Goal: Check status: Check status

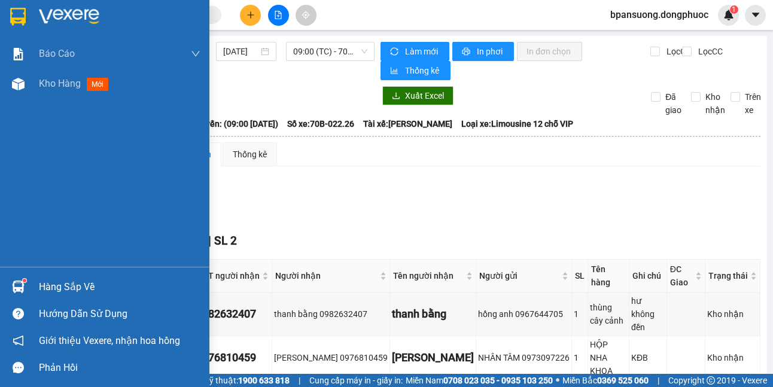
click at [21, 293] on img at bounding box center [18, 287] width 13 height 13
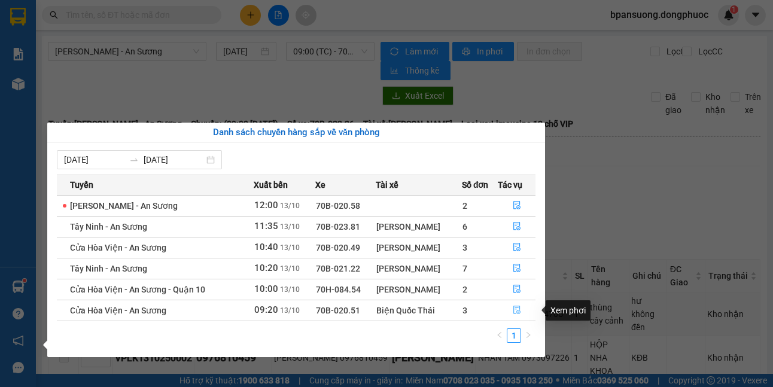
click at [509, 312] on button "button" at bounding box center [517, 310] width 37 height 19
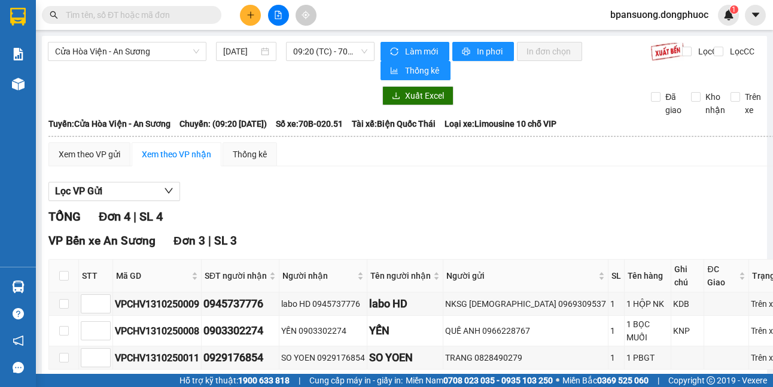
scroll to position [205, 0]
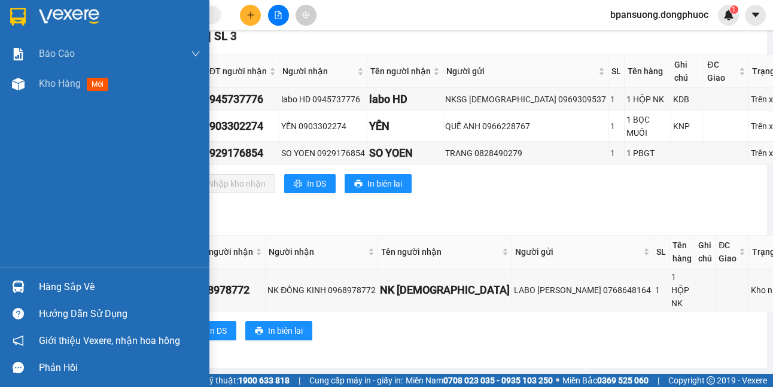
click at [26, 285] on div at bounding box center [18, 287] width 21 height 21
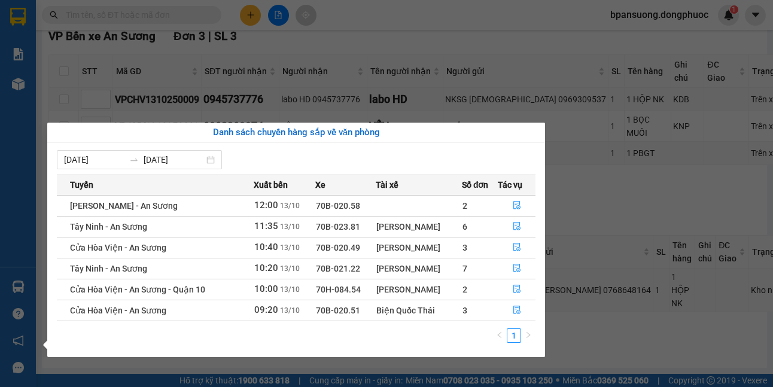
click at [589, 206] on section "Kết quả tìm kiếm ( 0 ) Bộ lọc No Data bpansuong.dongphuoc 1 Báo cáo Mẫu 1: Báo …" at bounding box center [386, 193] width 773 height 387
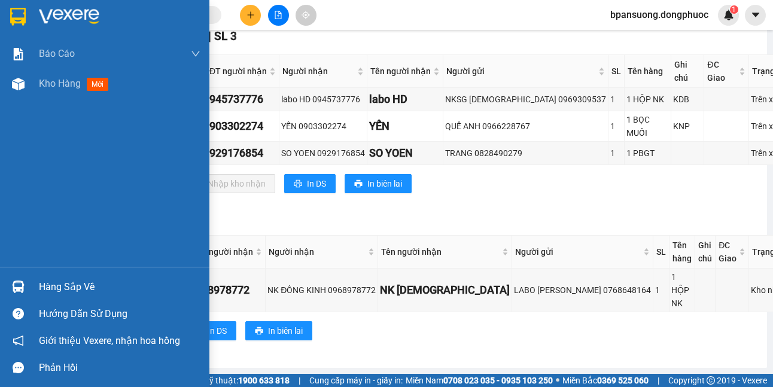
click at [6, 287] on div "Hàng sắp về" at bounding box center [104, 287] width 209 height 27
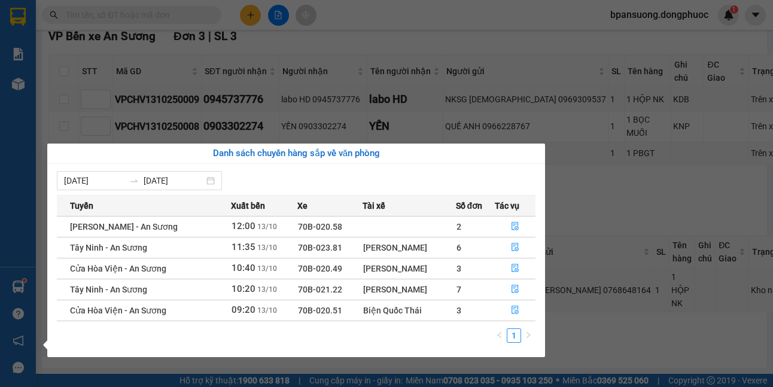
click at [573, 205] on section "Kết quả tìm kiếm ( 0 ) Bộ lọc No Data bpansuong.dongphuoc 1 Báo cáo Mẫu 1: Báo …" at bounding box center [386, 193] width 773 height 387
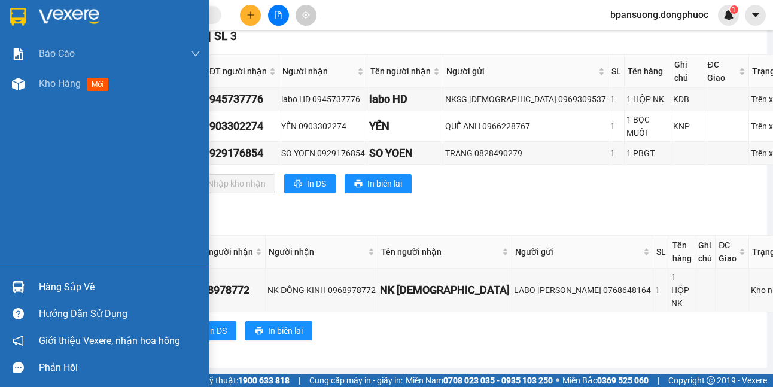
click at [13, 281] on img at bounding box center [18, 287] width 13 height 13
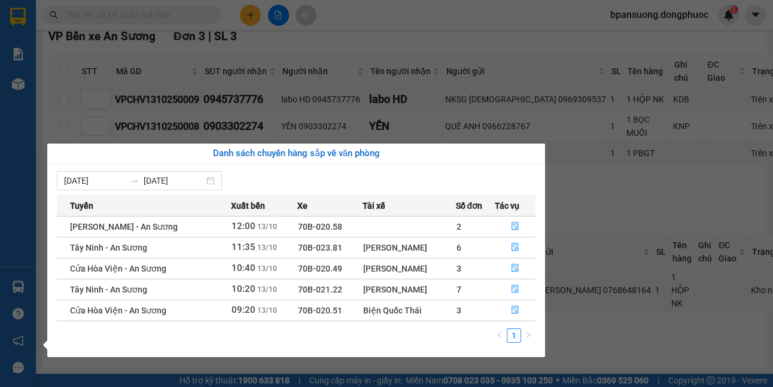
drag, startPoint x: 330, startPoint y: 272, endPoint x: 420, endPoint y: 268, distance: 89.8
click at [420, 268] on tr "Cửa Hòa Viện - An Sương 10:40 [DATE] 70B-020.49 [PERSON_NAME] 3" at bounding box center [296, 268] width 479 height 21
click at [420, 268] on div "[PERSON_NAME]" at bounding box center [409, 268] width 92 height 13
drag, startPoint x: 420, startPoint y: 268, endPoint x: 429, endPoint y: 274, distance: 10.3
click at [429, 274] on div "[PERSON_NAME]" at bounding box center [409, 268] width 92 height 13
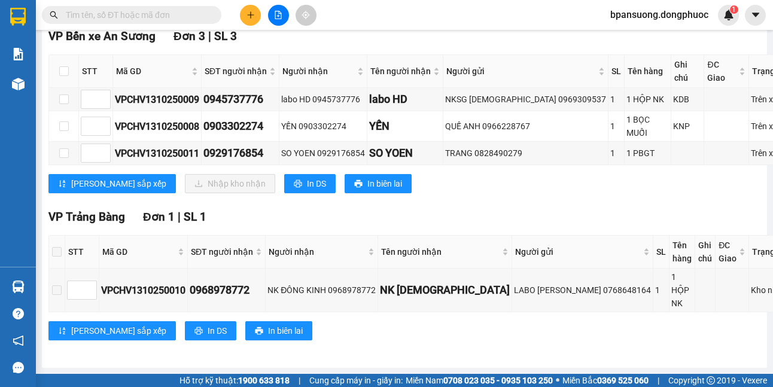
click at [253, 36] on section "Kết quả tìm kiếm ( 0 ) Bộ lọc No Data bpansuong.dongphuoc 1 Báo cáo Mẫu 1: Báo …" at bounding box center [386, 193] width 773 height 387
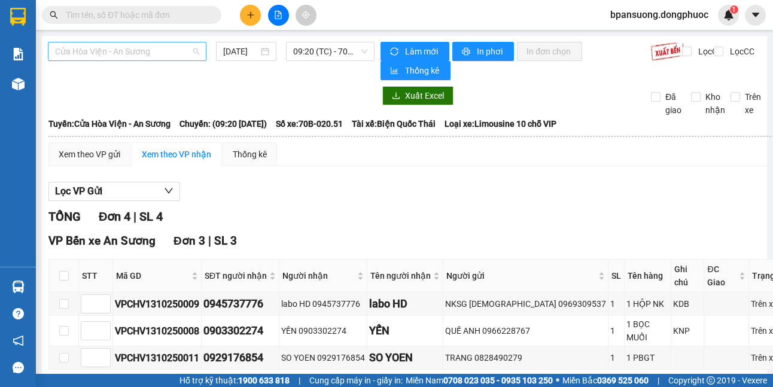
click at [189, 51] on span "Cửa Hòa Viện - An Sương" at bounding box center [127, 51] width 144 height 18
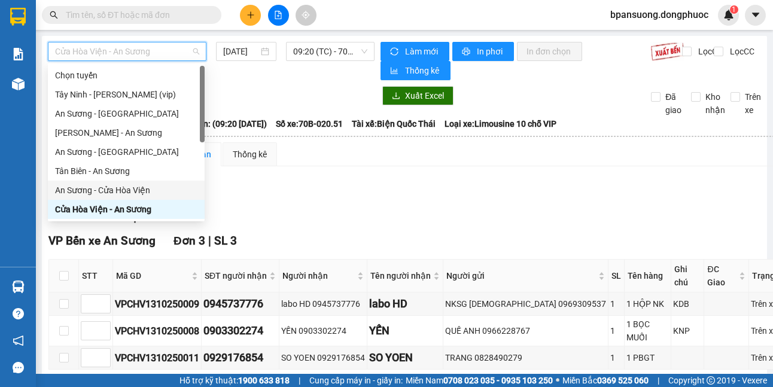
click at [127, 183] on div "An Sương - Cửa Hòa Viện" at bounding box center [126, 190] width 157 height 19
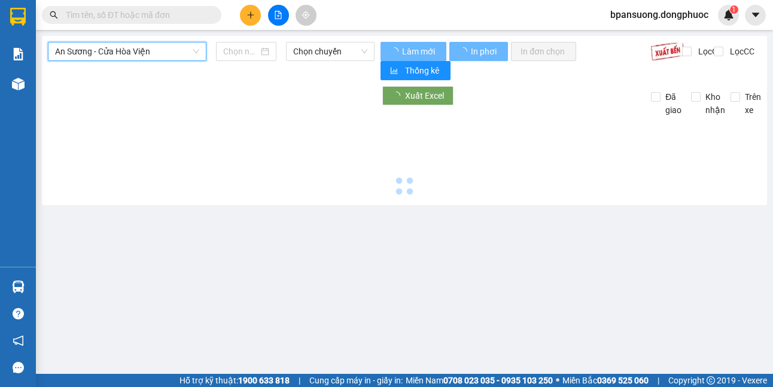
type input "[DATE]"
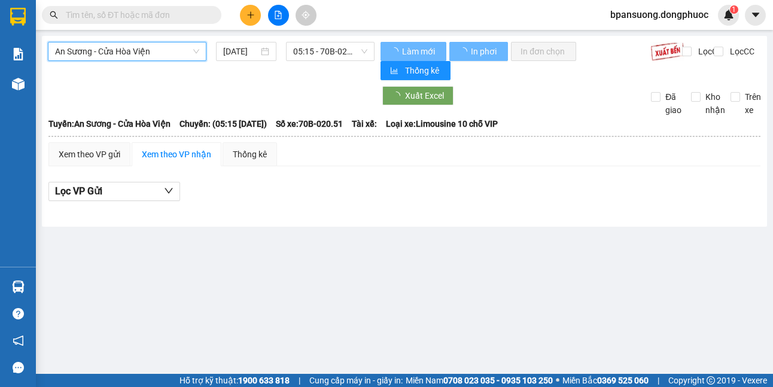
click at [306, 63] on div "An Sương - Cửa Hòa Viện An Sương - Cửa Hòa Viện [DATE] 05:15 - 70B-020.51" at bounding box center [211, 61] width 327 height 38
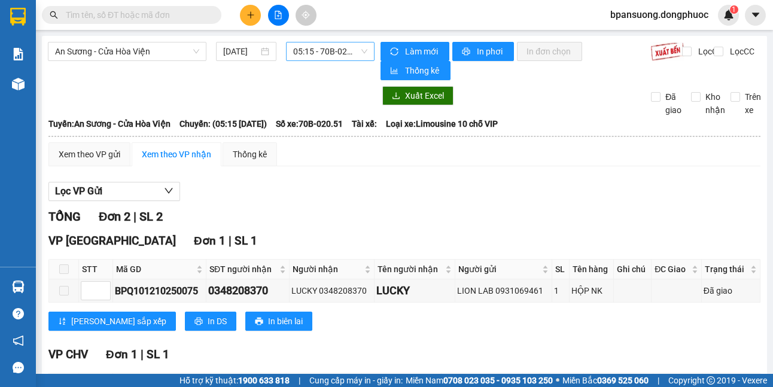
click at [317, 51] on span "05:15 - 70B-020.51" at bounding box center [330, 51] width 74 height 18
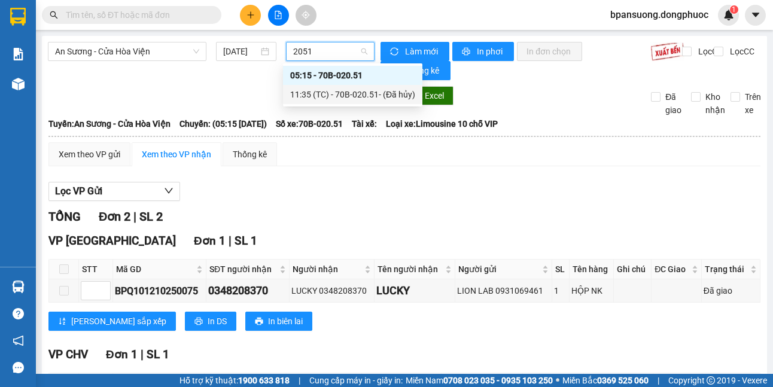
type input "2051"
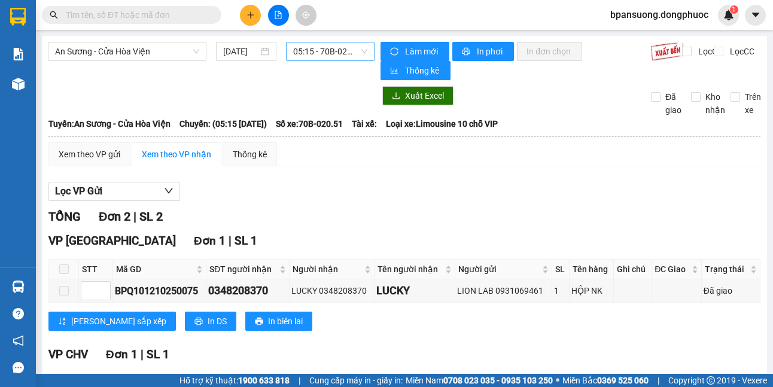
click at [314, 145] on div "Xem theo VP gửi Xem theo VP nhận Thống kê" at bounding box center [404, 154] width 712 height 24
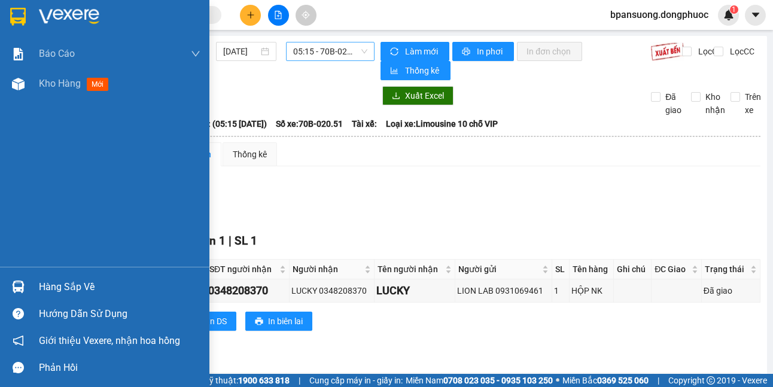
click at [17, 287] on img at bounding box center [18, 287] width 13 height 13
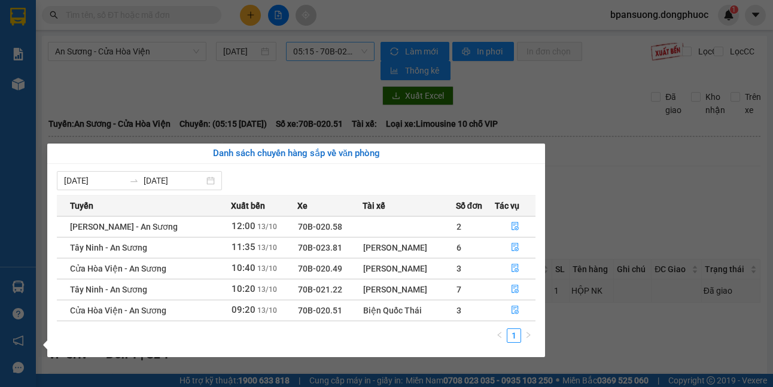
click at [621, 209] on section "Kết quả tìm kiếm ( 0 ) Bộ lọc No Data bpansuong.dongphuoc 1 Báo cáo Mẫu 1: Báo …" at bounding box center [386, 193] width 773 height 387
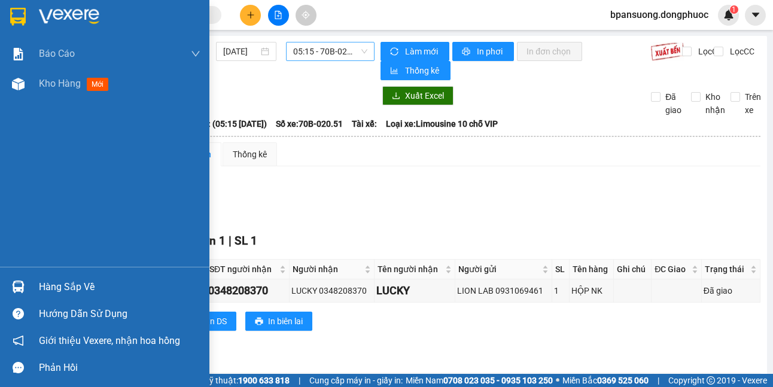
click at [65, 291] on div "Hàng sắp về" at bounding box center [120, 287] width 162 height 18
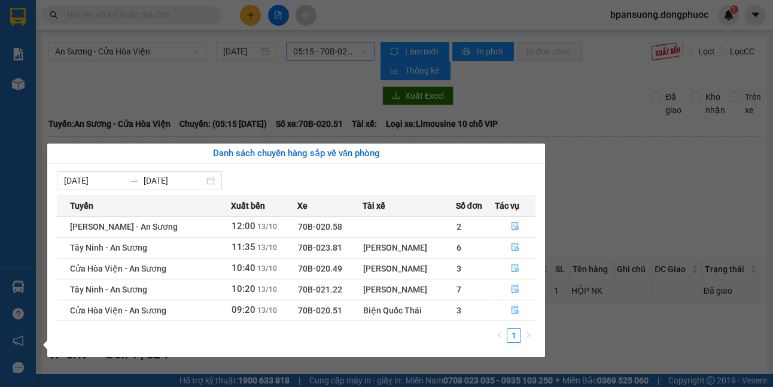
click at [612, 186] on section "Kết quả tìm kiếm ( 0 ) Bộ lọc No Data bpansuong.dongphuoc 1 Báo cáo Mẫu 1: Báo …" at bounding box center [386, 193] width 773 height 387
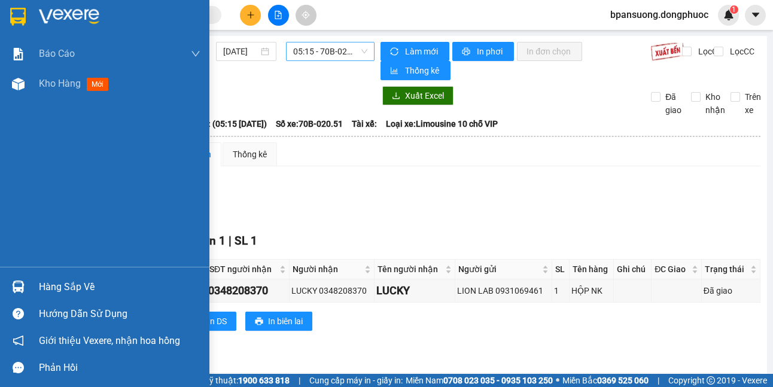
click at [31, 287] on div "Hàng sắp về" at bounding box center [104, 287] width 209 height 27
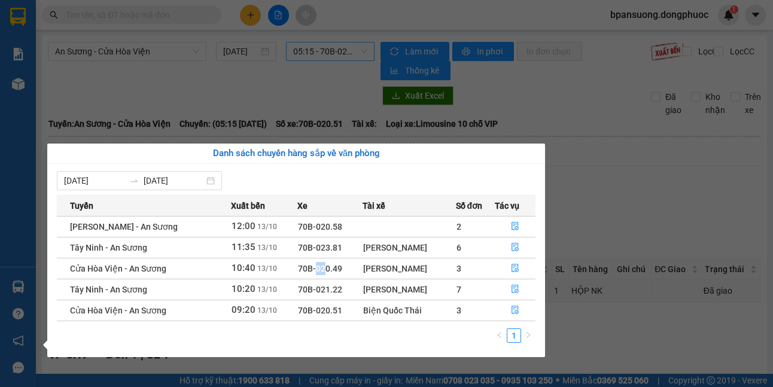
drag, startPoint x: 314, startPoint y: 268, endPoint x: 306, endPoint y: 275, distance: 11.0
click at [306, 275] on td "70B-020.49" at bounding box center [329, 268] width 65 height 21
click at [335, 275] on td "70B-020.49" at bounding box center [329, 268] width 65 height 21
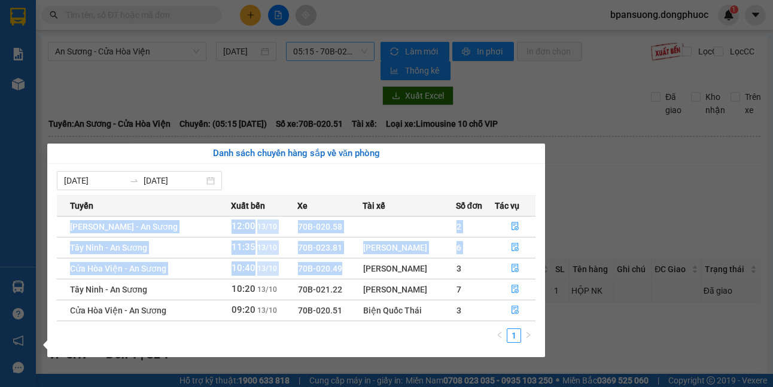
drag, startPoint x: 330, startPoint y: 280, endPoint x: 321, endPoint y: 323, distance: 44.6
click at [320, 332] on div "Tuyến Xuất bến Xe Tài xế Số đơn Tác vụ Châu Thành - An Sương 12:00 [DATE] 70B-0…" at bounding box center [296, 272] width 479 height 155
click at [331, 309] on td "70B-020.51" at bounding box center [329, 310] width 65 height 21
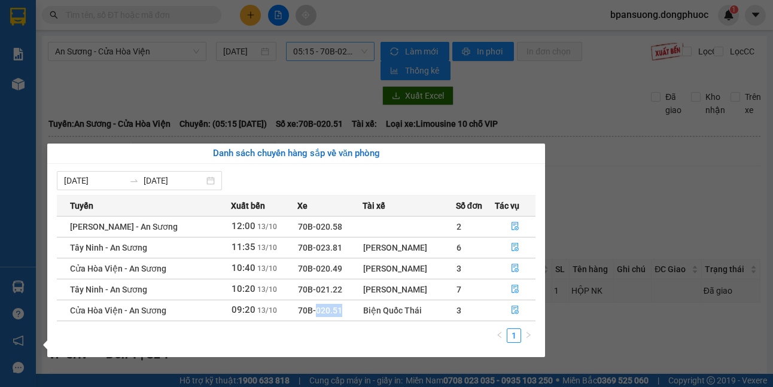
click at [332, 306] on td "70B-020.51" at bounding box center [329, 310] width 65 height 21
drag, startPoint x: 340, startPoint y: 297, endPoint x: 298, endPoint y: 260, distance: 56.0
click at [340, 297] on td "70B-021.22" at bounding box center [329, 289] width 65 height 21
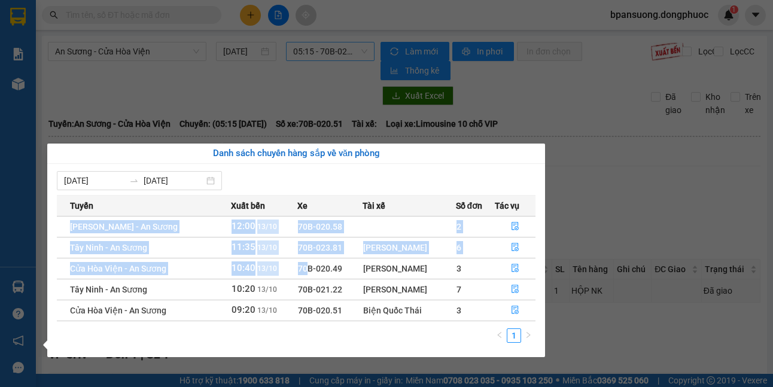
drag, startPoint x: 297, startPoint y: 260, endPoint x: 353, endPoint y: 323, distance: 84.0
click at [353, 323] on div "Tuyến Xuất bến Xe Tài xế Số đơn Tác vụ Châu Thành - An Sương 12:00 [DATE] 70B-0…" at bounding box center [296, 272] width 479 height 155
click at [344, 298] on td "70B-021.22" at bounding box center [329, 289] width 65 height 21
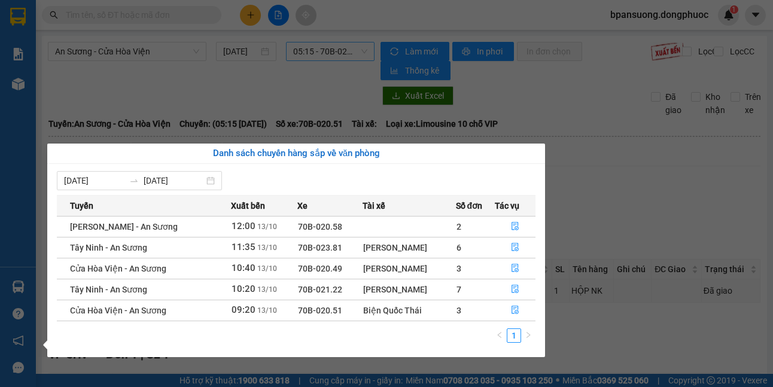
click at [137, 77] on section "Kết quả tìm kiếm ( 0 ) Bộ lọc No Data bpansuong.dongphuoc 1 Báo cáo Mẫu 1: Báo …" at bounding box center [386, 193] width 773 height 387
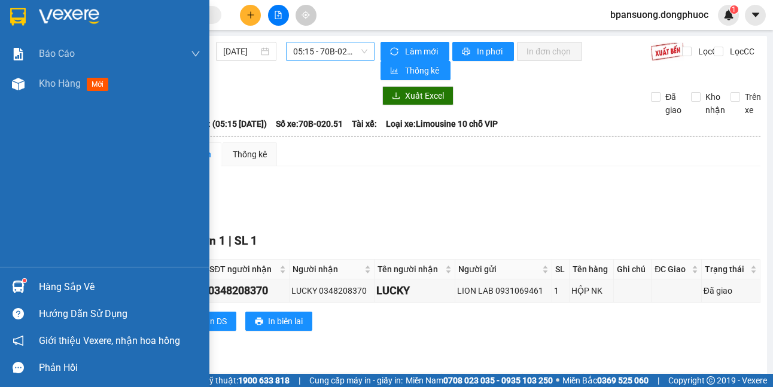
click at [26, 290] on div at bounding box center [18, 287] width 21 height 21
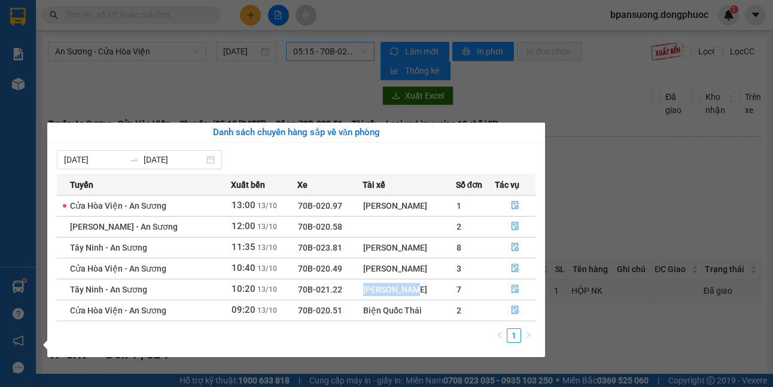
drag, startPoint x: 351, startPoint y: 291, endPoint x: 400, endPoint y: 290, distance: 49.1
click at [400, 290] on tr "Tây Ninh - An Sương 10:20 [DATE] 70B-021.22 [PERSON_NAME] 7" at bounding box center [296, 289] width 479 height 21
click at [412, 287] on div "[PERSON_NAME]" at bounding box center [409, 289] width 92 height 13
click at [509, 287] on button "button" at bounding box center [516, 289] width 40 height 19
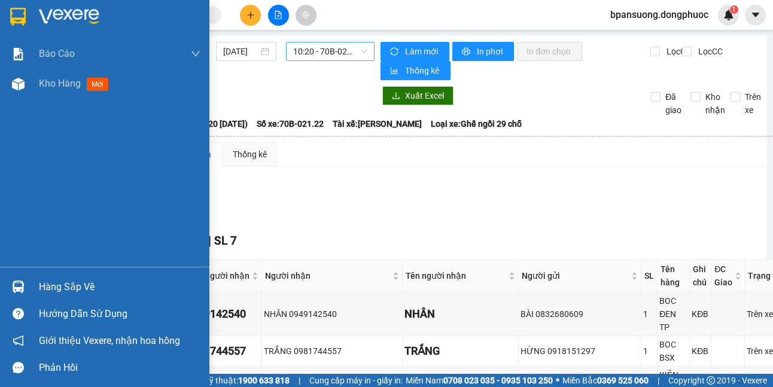
click at [34, 284] on div "Hàng sắp về" at bounding box center [104, 287] width 209 height 27
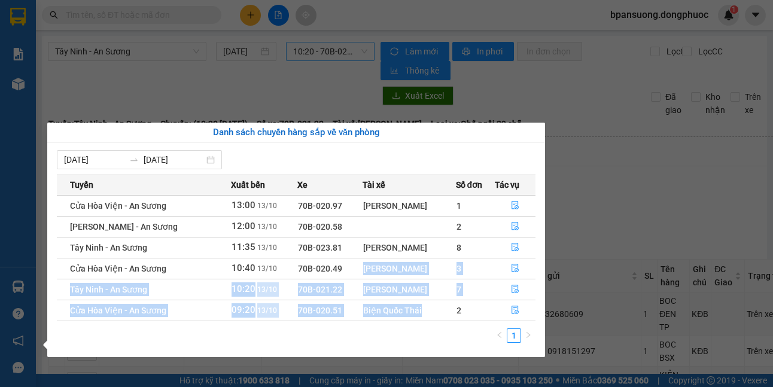
drag, startPoint x: 350, startPoint y: 271, endPoint x: 436, endPoint y: 311, distance: 94.5
click at [436, 311] on tbody "Cửa Hòa Viện - An Sương 13:00 [DATE] 70B-020.97 [PERSON_NAME] 1 Châu Thành - An…" at bounding box center [296, 258] width 479 height 126
click at [417, 302] on td "Biện Quốc Thái" at bounding box center [409, 310] width 93 height 21
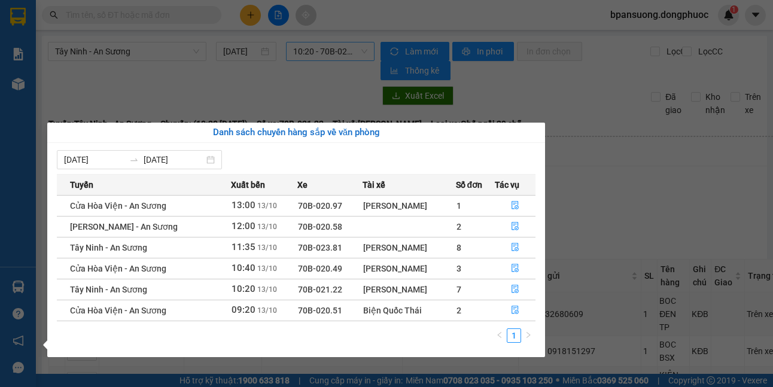
click at [666, 232] on section "Kết quả tìm kiếm ( 0 ) Bộ lọc No Data bpansuong.dongphuoc 1 Báo cáo Mẫu 1: Báo …" at bounding box center [386, 193] width 773 height 387
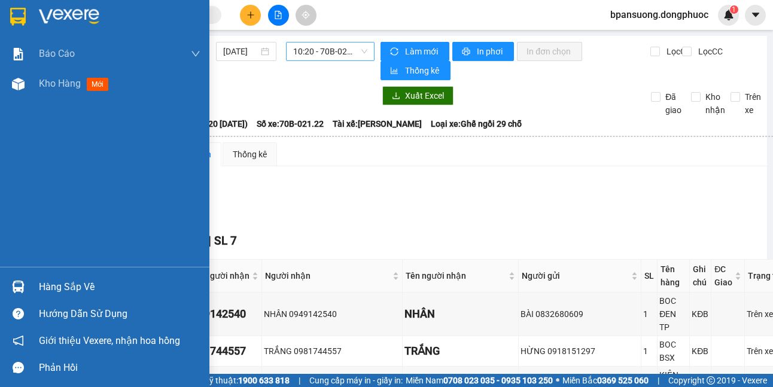
click at [33, 287] on div "Hàng sắp về" at bounding box center [104, 287] width 209 height 27
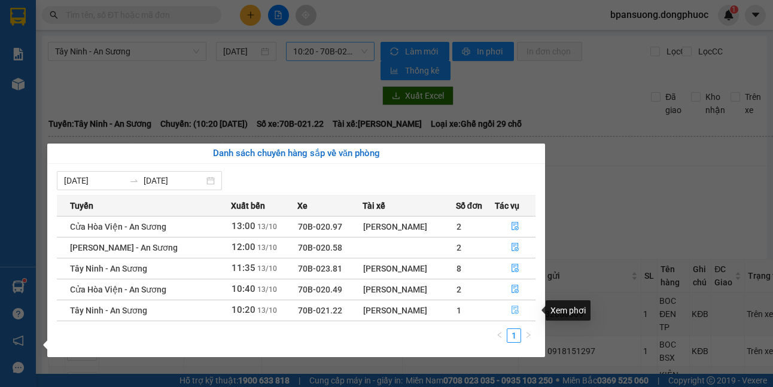
click at [516, 307] on icon "file-done" at bounding box center [515, 310] width 8 height 8
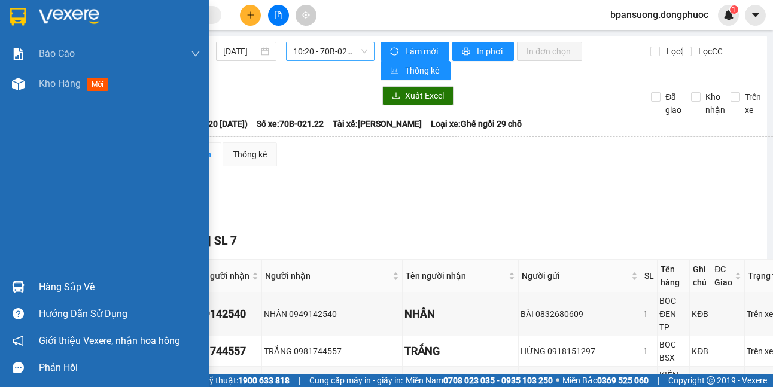
click at [8, 288] on div at bounding box center [18, 287] width 21 height 21
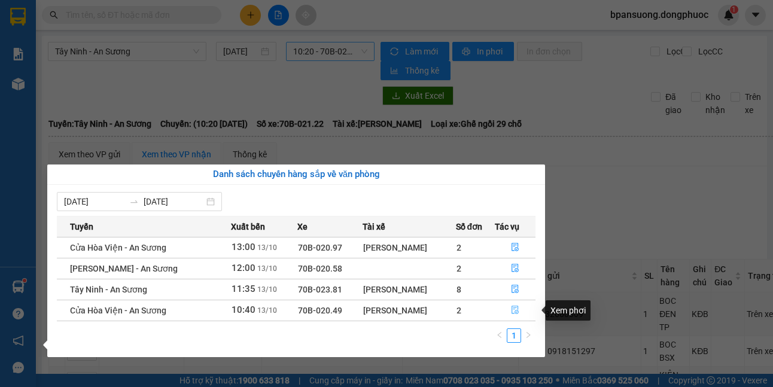
click at [518, 308] on icon "file-done" at bounding box center [515, 310] width 8 height 8
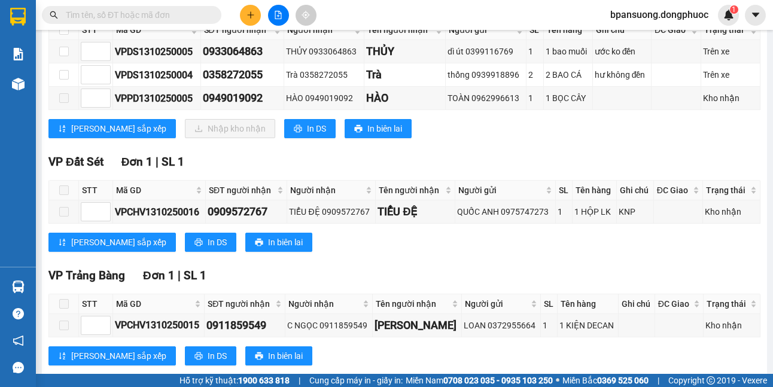
scroll to position [120, 0]
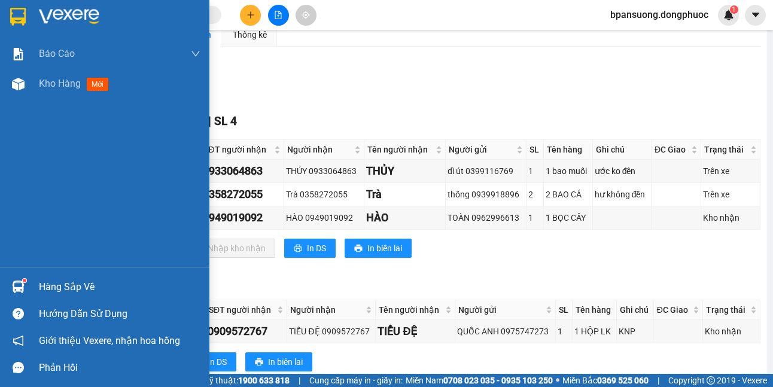
click at [22, 286] on img at bounding box center [18, 287] width 13 height 13
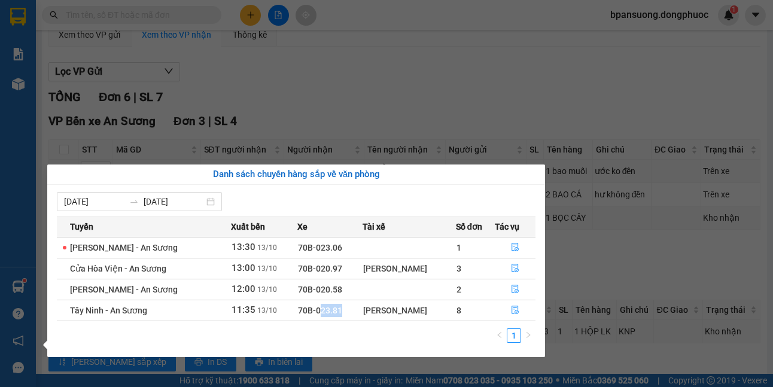
drag, startPoint x: 342, startPoint y: 314, endPoint x: 308, endPoint y: 306, distance: 34.3
click at [308, 306] on td "70B-023.81" at bounding box center [329, 310] width 65 height 21
click at [344, 288] on td "70B-020.58" at bounding box center [329, 289] width 65 height 21
drag, startPoint x: 333, startPoint y: 305, endPoint x: 300, endPoint y: 314, distance: 33.4
click at [300, 314] on td "70B-023.81" at bounding box center [329, 310] width 65 height 21
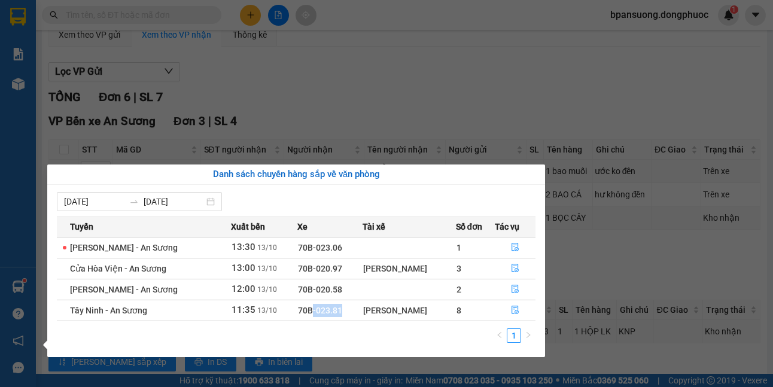
click at [202, 13] on section "Kết quả tìm kiếm ( 0 ) Bộ lọc No Data bpansuong.dongphuoc 1 Báo cáo Mẫu 1: Báo …" at bounding box center [386, 193] width 773 height 387
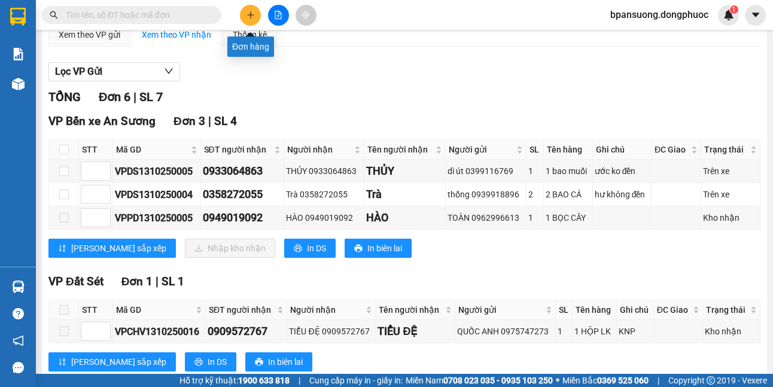
click at [277, 13] on icon "file-add" at bounding box center [278, 15] width 8 height 8
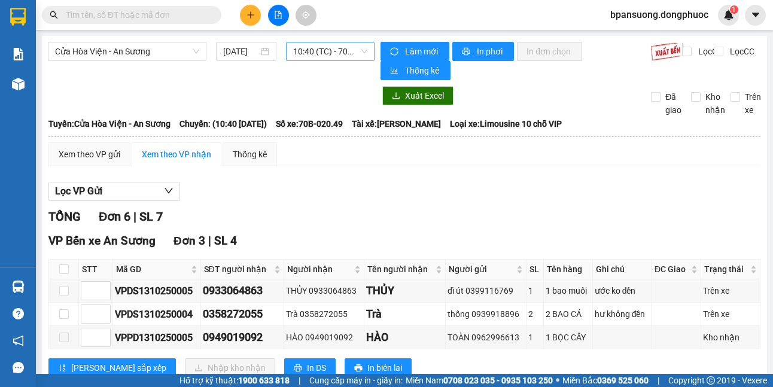
click at [127, 41] on div "Cửa Hòa Viện - An Sương [DATE] 10:40 (TC) - 70B-020.49 Làm mới In phơi In đơn c…" at bounding box center [404, 391] width 725 height 710
click at [127, 47] on span "Cửa Hòa Viện - An Sương" at bounding box center [127, 51] width 144 height 18
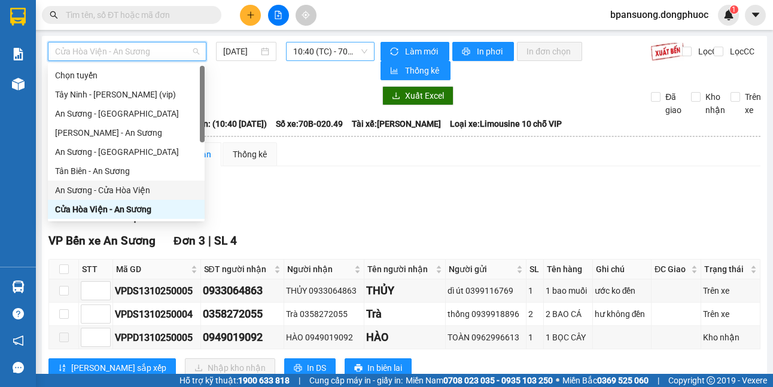
click at [110, 189] on div "An Sương - Cửa Hòa Viện" at bounding box center [126, 190] width 142 height 13
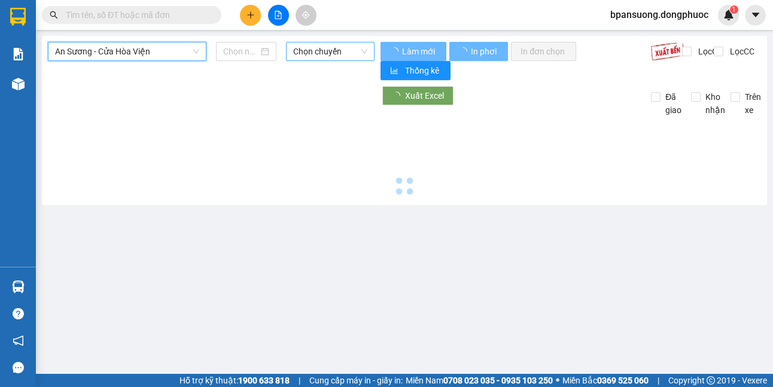
type input "[DATE]"
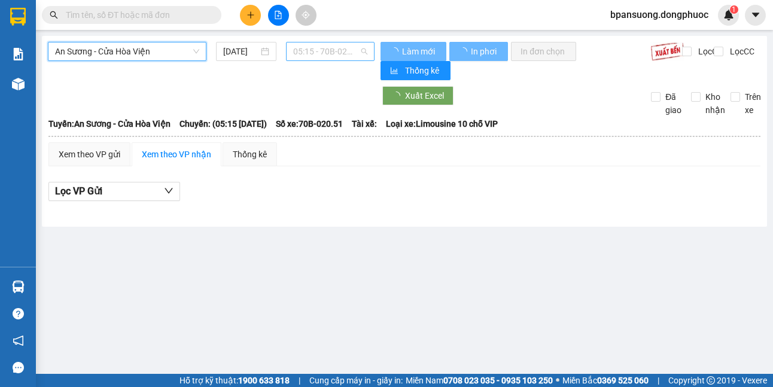
click at [324, 50] on span "05:15 - 70B-020.51" at bounding box center [330, 51] width 74 height 18
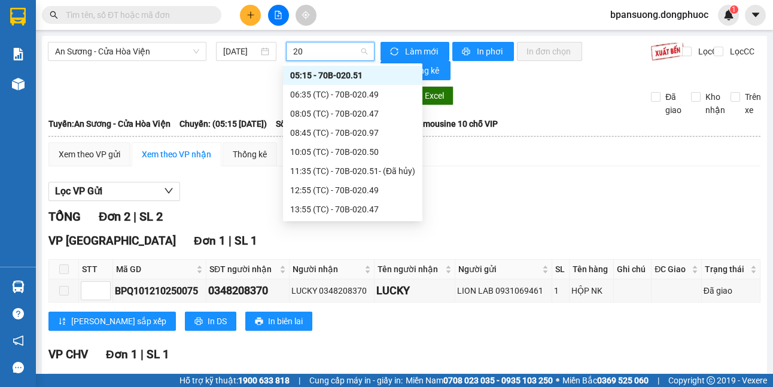
type input "204"
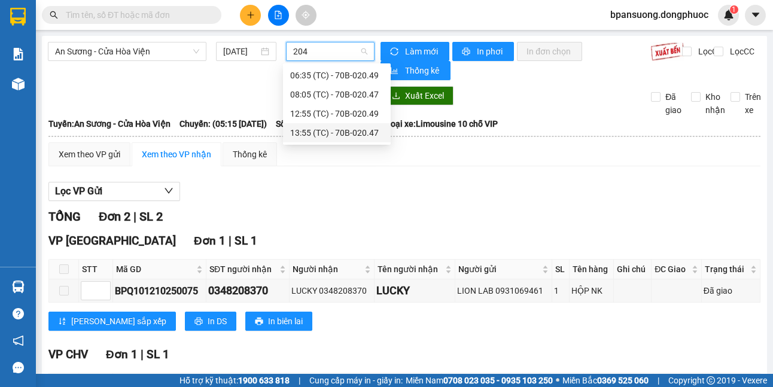
click at [320, 127] on div "13:55 (TC) - 70B-020.47" at bounding box center [336, 132] width 93 height 13
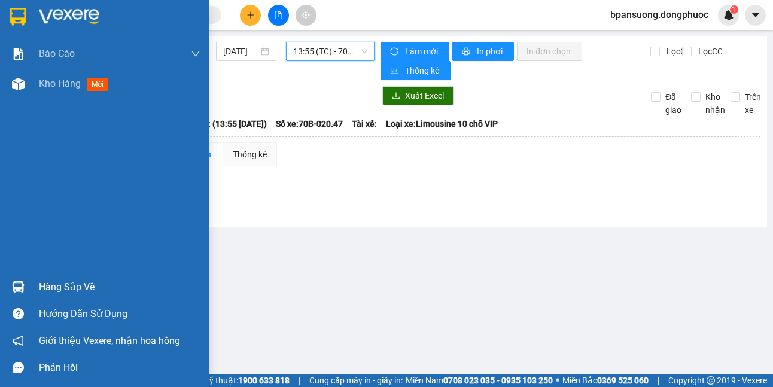
click at [20, 277] on div at bounding box center [18, 287] width 21 height 21
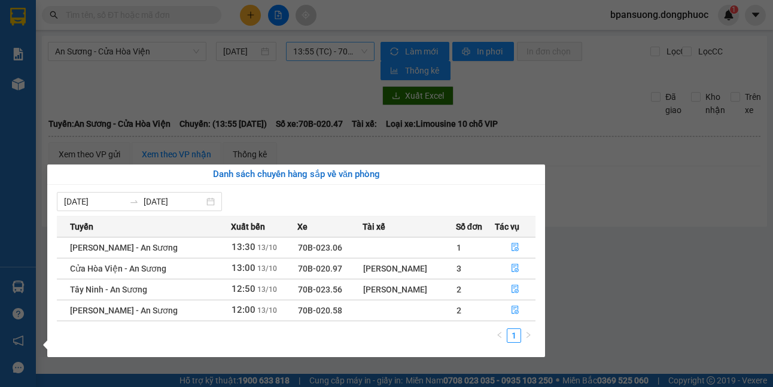
click at [178, 34] on section "Kết quả tìm kiếm ( 0 ) Bộ lọc No Data bpansuong.dongphuoc 1 Báo cáo Mẫu 1: Báo …" at bounding box center [386, 193] width 773 height 387
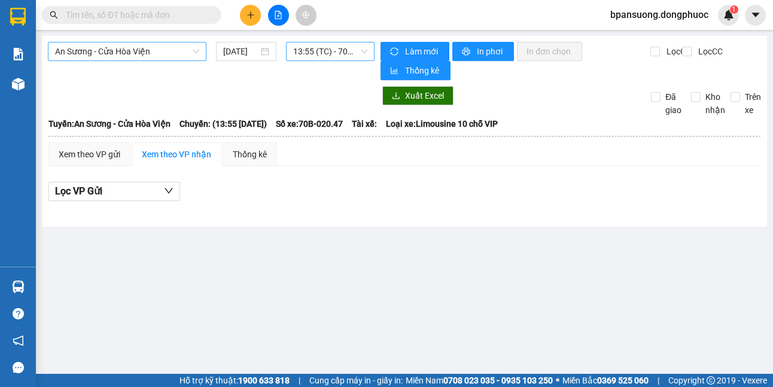
click at [193, 47] on span "An Sương - Cửa Hòa Viện" at bounding box center [127, 51] width 144 height 18
click at [303, 62] on div "An Sương - Cửa Hòa Viện [DATE] 13:55 (TC) - 70B-020.47" at bounding box center [211, 61] width 327 height 38
click at [307, 55] on span "13:55 (TC) - 70B-020.47" at bounding box center [330, 51] width 74 height 18
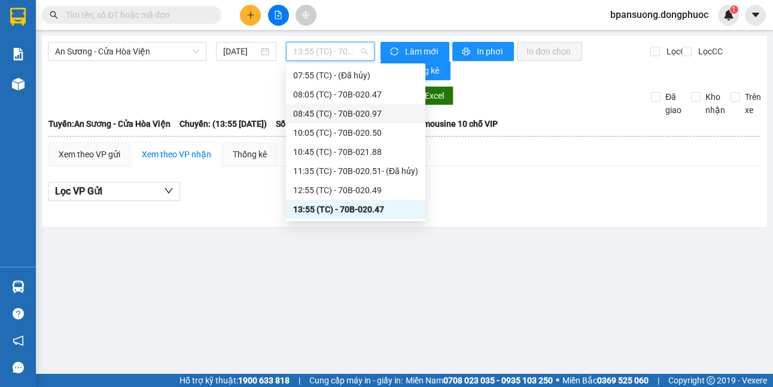
scroll to position [211, 0]
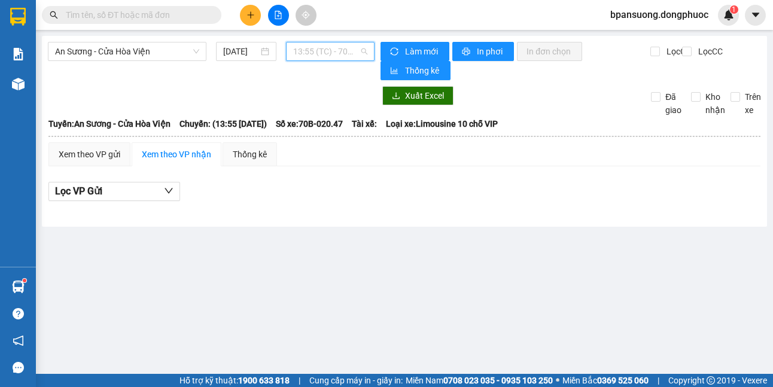
click at [303, 57] on span "13:55 (TC) - 70B-020.47" at bounding box center [330, 51] width 74 height 18
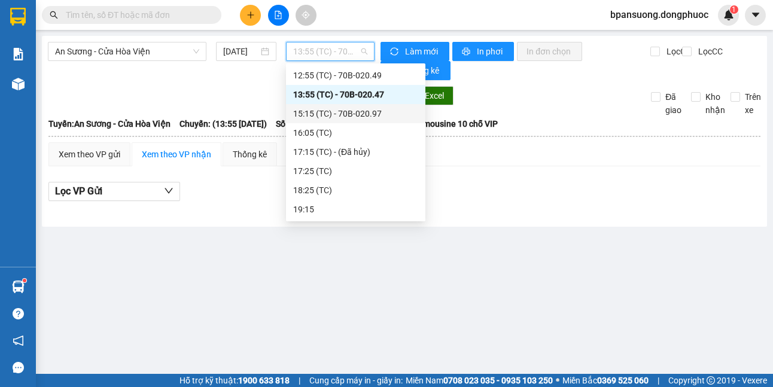
click at [319, 116] on div "15:15 (TC) - 70B-020.97" at bounding box center [355, 113] width 125 height 13
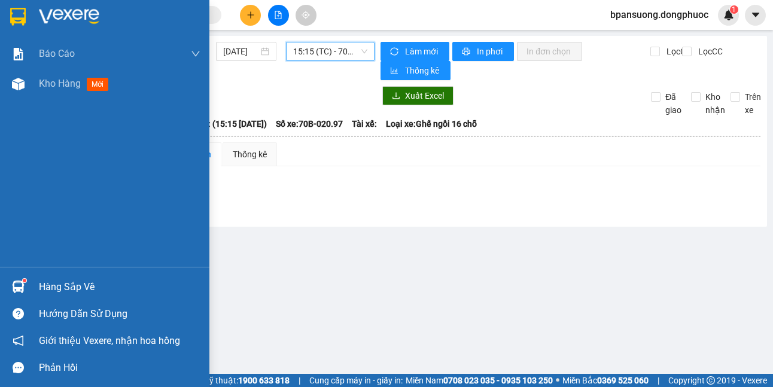
click at [20, 283] on img at bounding box center [18, 287] width 13 height 13
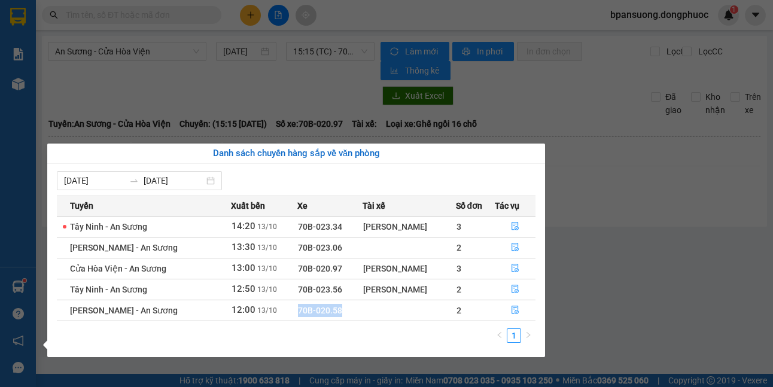
drag, startPoint x: 275, startPoint y: 312, endPoint x: 338, endPoint y: 314, distance: 62.9
click at [338, 314] on tr "[PERSON_NAME] - An Sương 12:00 [DATE] 70B-020.58 2" at bounding box center [296, 310] width 479 height 21
click at [338, 314] on td "70B-020.58" at bounding box center [329, 310] width 65 height 21
drag, startPoint x: 338, startPoint y: 314, endPoint x: 304, endPoint y: 317, distance: 34.3
click at [304, 317] on td "70B-020.58" at bounding box center [329, 310] width 65 height 21
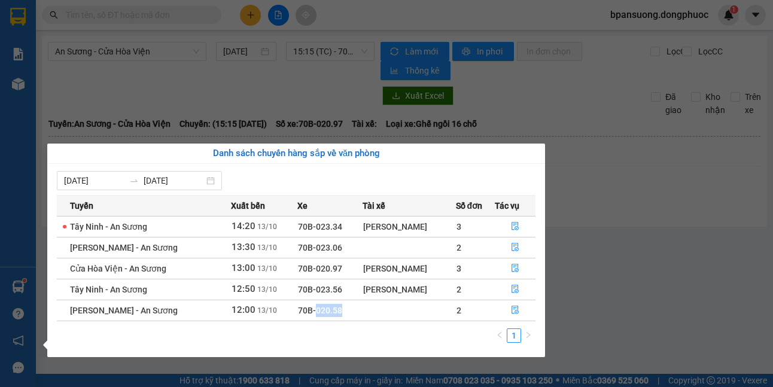
click at [318, 306] on span "70B-020.58" at bounding box center [320, 311] width 44 height 10
click at [160, 84] on section "Kết quả tìm kiếm ( 0 ) Bộ lọc No Data bpansuong.dongphuoc 1 Báo cáo Mẫu 1: Báo …" at bounding box center [386, 193] width 773 height 387
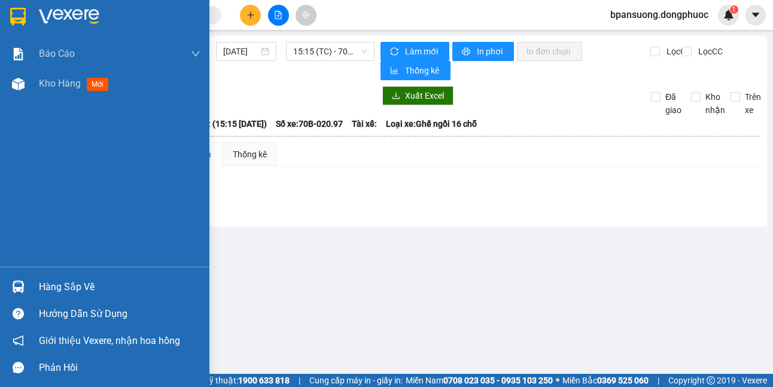
click at [13, 280] on div at bounding box center [18, 287] width 21 height 21
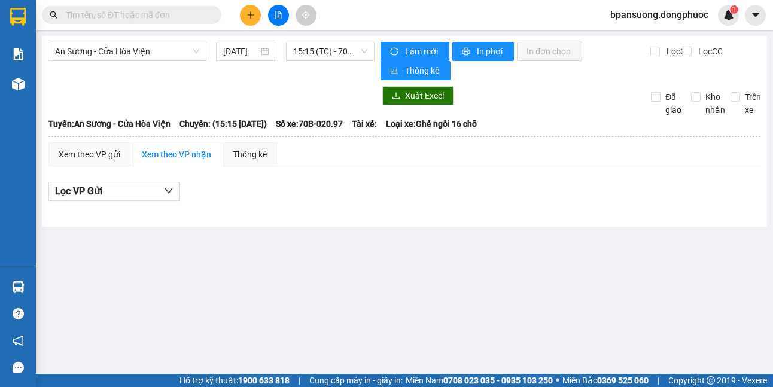
click at [635, 268] on section "Kết quả tìm kiếm ( 0 ) Bộ lọc No Data bpansuong.dongphuoc 1 Báo cáo Mẫu 1: Báo …" at bounding box center [386, 193] width 773 height 387
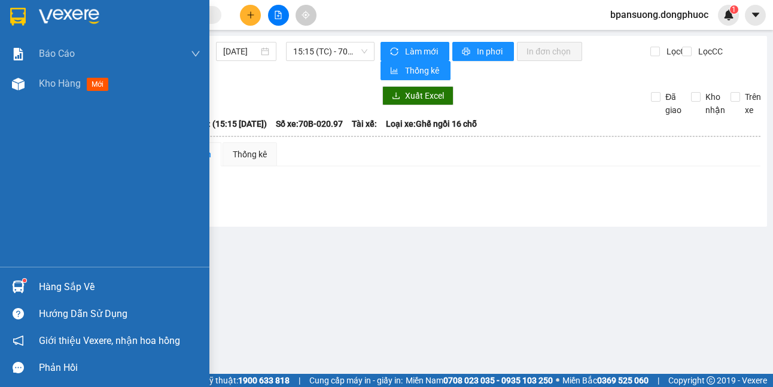
click at [10, 8] on img at bounding box center [18, 17] width 16 height 18
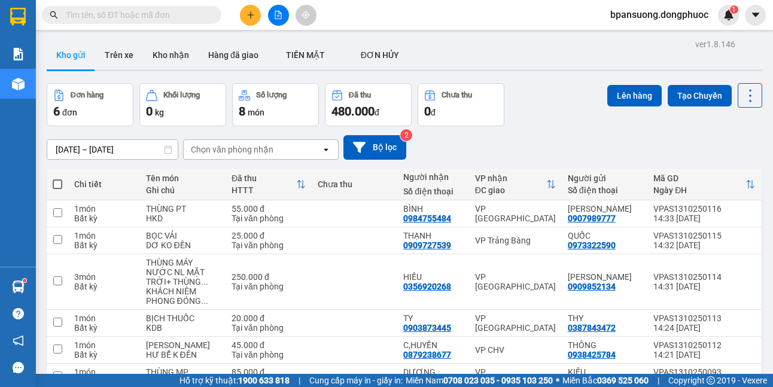
scroll to position [66, 0]
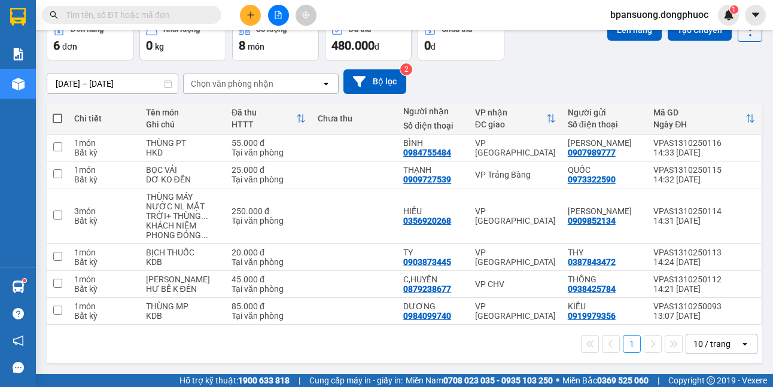
click at [538, 66] on div "[DATE] – [DATE] Press the down arrow key to interact with the calendar and sele…" at bounding box center [405, 81] width 716 height 42
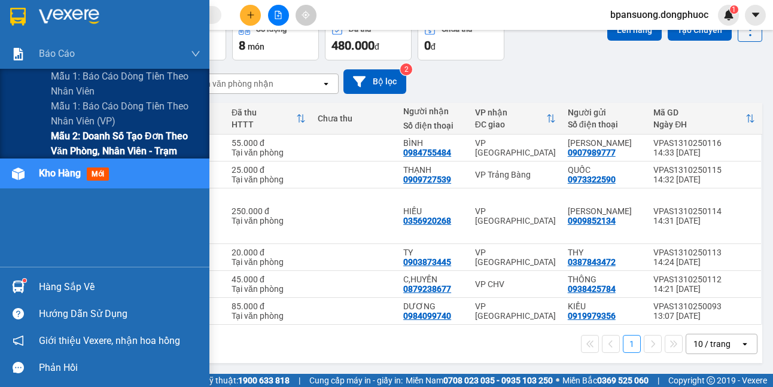
click at [66, 138] on span "Mẫu 2: Doanh số tạo đơn theo Văn phòng, nhân viên - Trạm" at bounding box center [126, 144] width 150 height 30
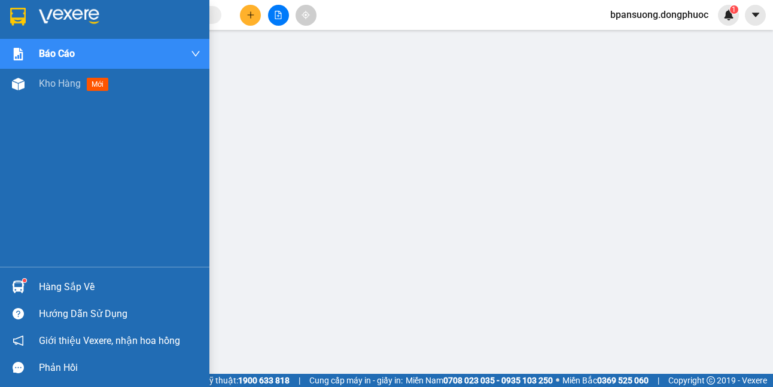
click at [23, 16] on img at bounding box center [18, 17] width 16 height 18
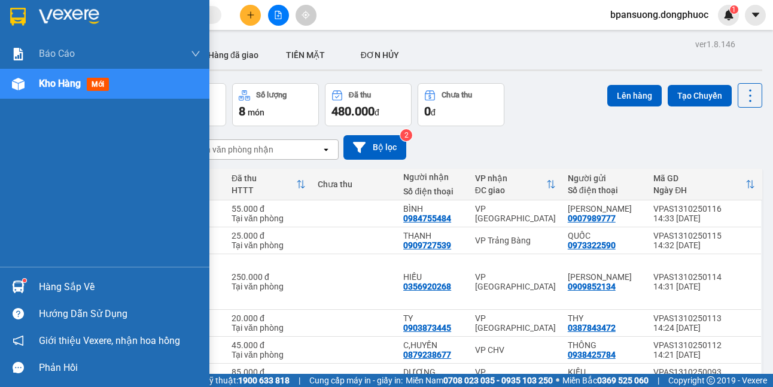
click at [16, 11] on img at bounding box center [18, 17] width 16 height 18
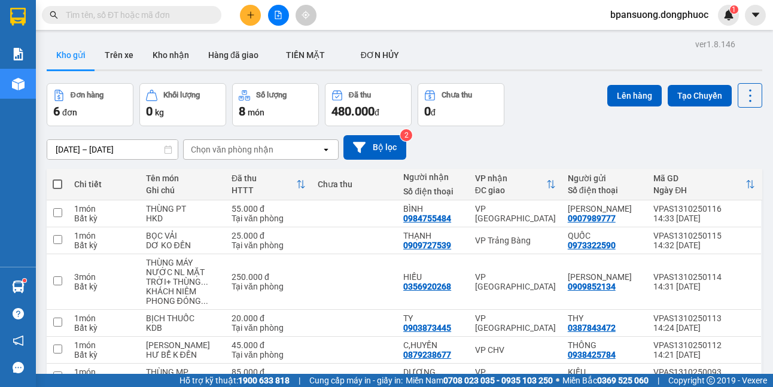
click at [274, 14] on button at bounding box center [278, 15] width 21 height 21
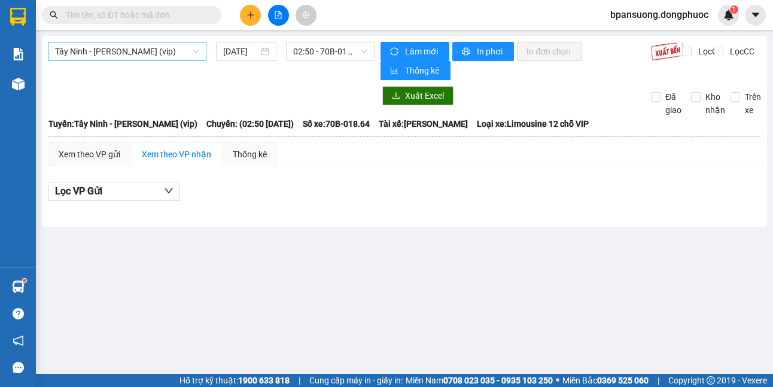
click at [147, 51] on span "Tây Ninh - [PERSON_NAME] (vip)" at bounding box center [127, 51] width 144 height 18
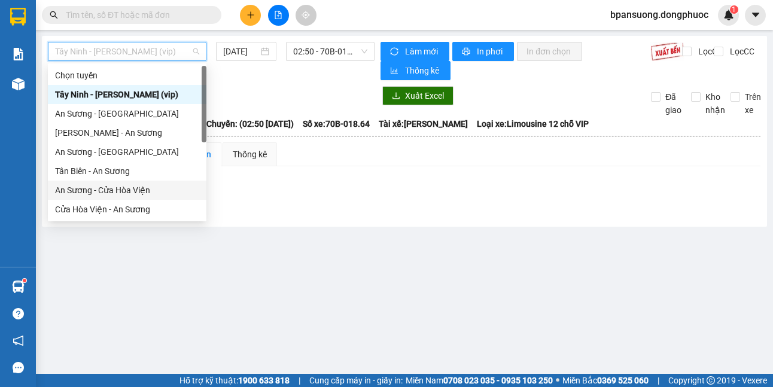
click at [107, 189] on div "An Sương - Cửa Hòa Viện" at bounding box center [127, 190] width 144 height 13
type input "[DATE]"
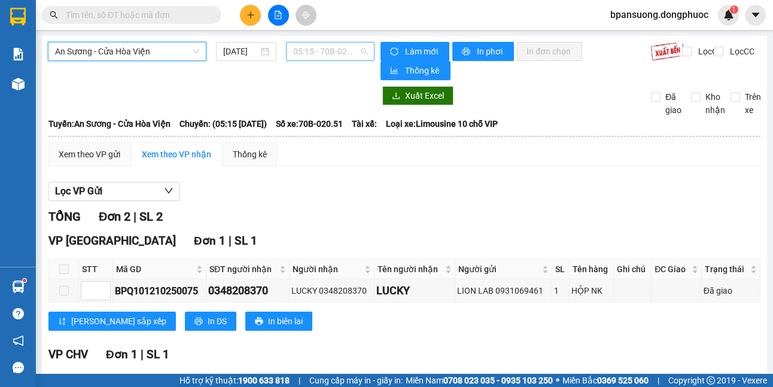
click at [308, 51] on span "05:15 - 70B-020.51" at bounding box center [330, 51] width 74 height 18
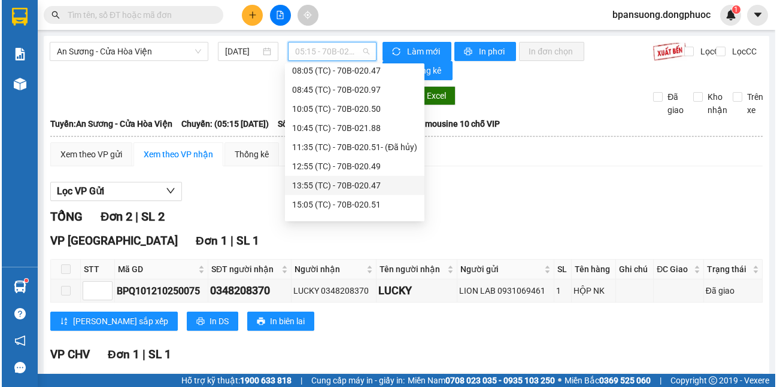
scroll to position [230, 0]
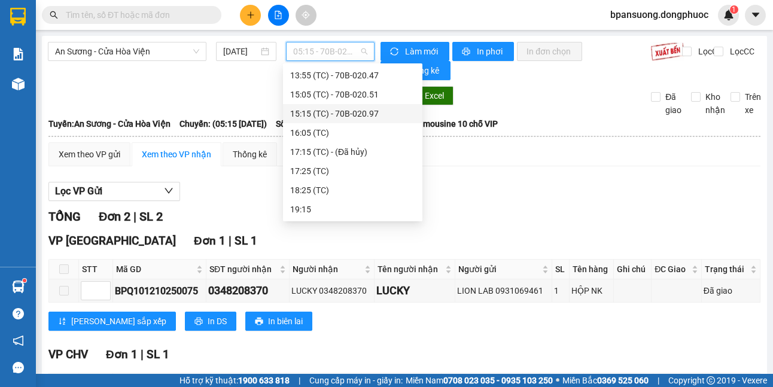
click at [363, 112] on div "15:15 (TC) - 70B-020.97" at bounding box center [352, 113] width 125 height 13
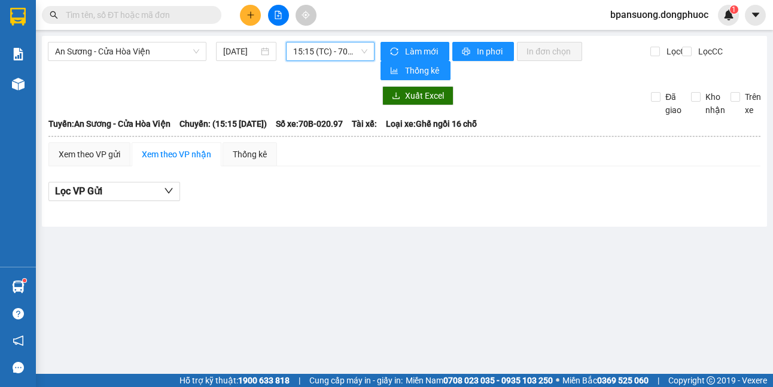
click at [356, 79] on div "An Sương - Cửa Hòa Viện [DATE] 15:15 15:15 (TC) - 70B-020.97" at bounding box center [211, 61] width 327 height 38
click at [341, 49] on span "15:15 (TC) - 70B-020.97" at bounding box center [330, 51] width 74 height 18
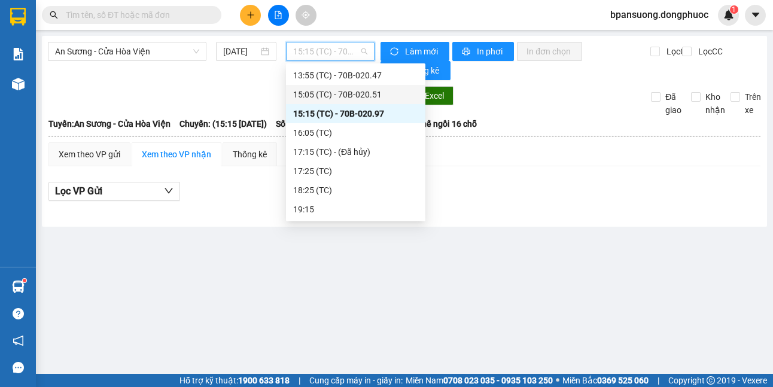
click at [369, 97] on div "15:05 (TC) - 70B-020.51" at bounding box center [355, 94] width 125 height 13
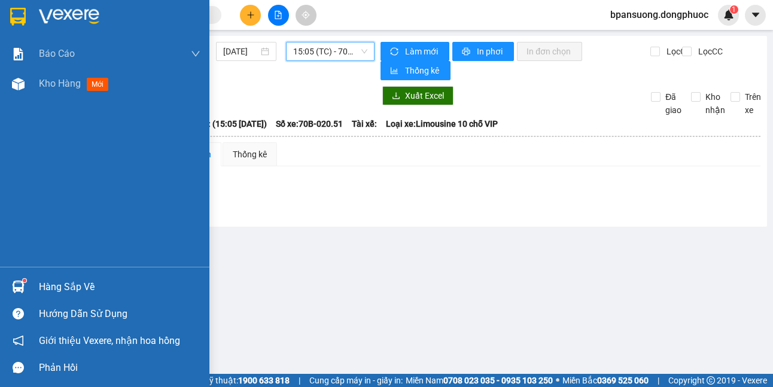
click at [8, 296] on div at bounding box center [18, 287] width 21 height 21
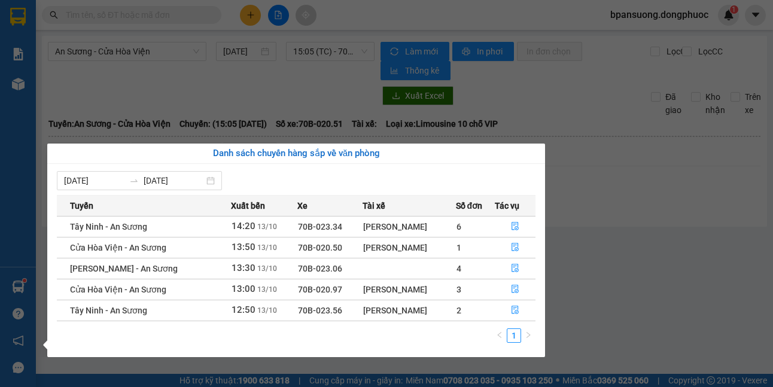
drag, startPoint x: 347, startPoint y: 317, endPoint x: 419, endPoint y: 319, distance: 71.9
click at [419, 319] on td "[PERSON_NAME]" at bounding box center [409, 310] width 93 height 21
click at [217, 55] on section "Kết quả tìm kiếm ( 0 ) Bộ lọc No Data bpansuong.dongphuoc 1 Báo cáo Mẫu 1: Báo …" at bounding box center [388, 193] width 777 height 387
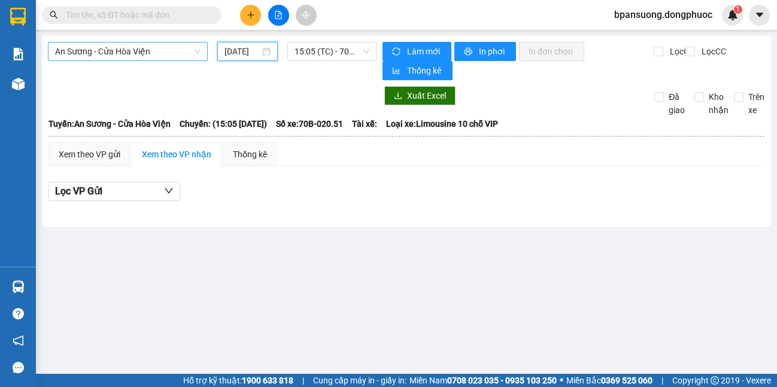
scroll to position [0, 7]
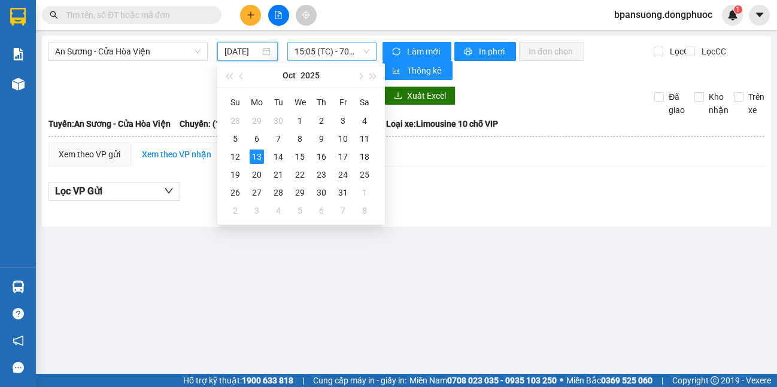
click at [320, 53] on span "15:05 (TC) - 70B-020.51" at bounding box center [331, 51] width 75 height 18
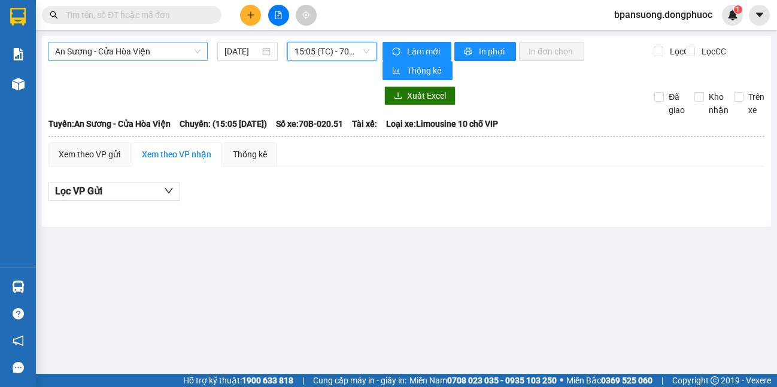
click at [178, 47] on span "An Sương - Cửa Hòa Viện" at bounding box center [127, 51] width 145 height 18
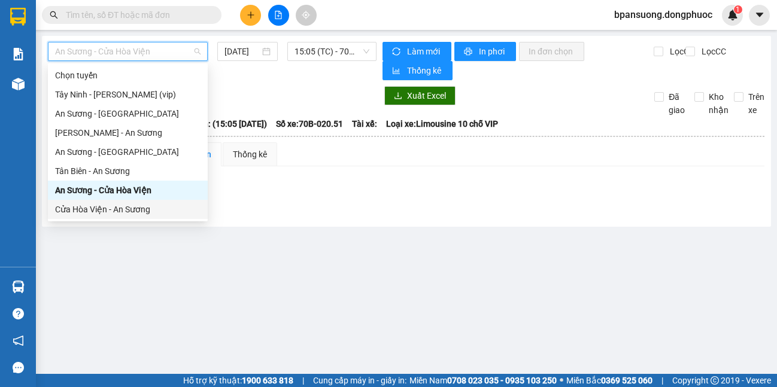
scroll to position [134, 0]
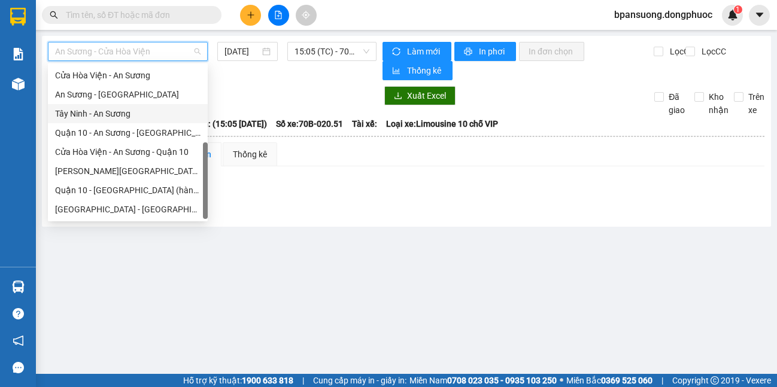
click at [117, 120] on div "Tây Ninh - An Sương" at bounding box center [127, 113] width 145 height 13
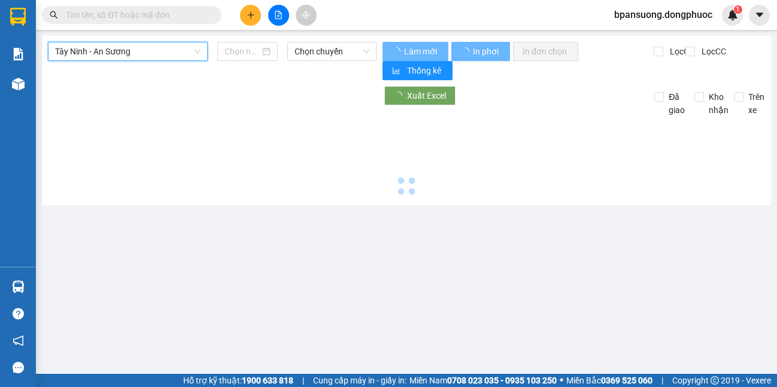
click at [117, 120] on div at bounding box center [406, 158] width 717 height 83
type input "[DATE]"
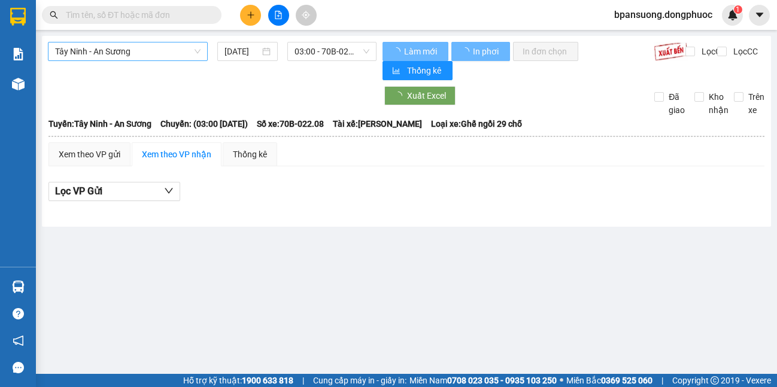
click at [141, 60] on div "Tây Ninh - An Sương [DATE] 03:00 - 70B-022.08" at bounding box center [212, 61] width 329 height 38
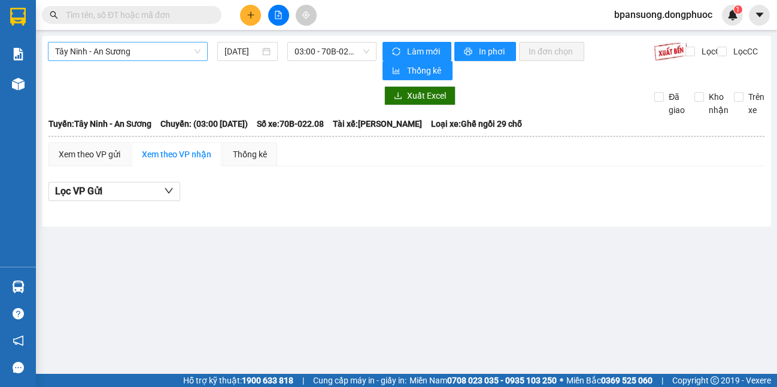
click at [149, 59] on span "Tây Ninh - An Sương" at bounding box center [127, 51] width 145 height 18
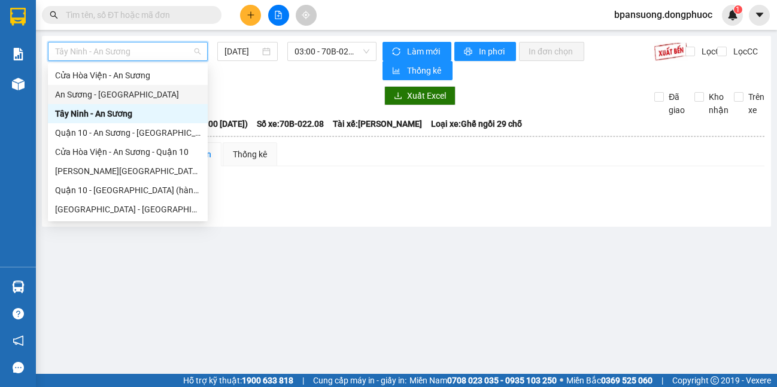
click at [118, 95] on div "An Sương - [GEOGRAPHIC_DATA]" at bounding box center [127, 94] width 145 height 13
type input "[DATE]"
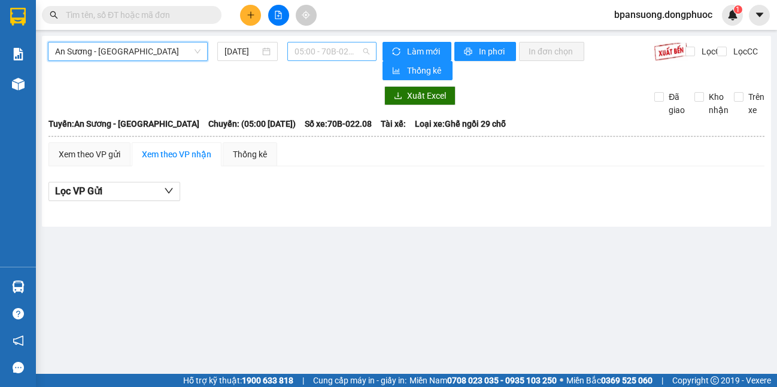
click at [359, 55] on span "05:00 - 70B-022.08" at bounding box center [331, 51] width 75 height 18
